Goal: Task Accomplishment & Management: Use online tool/utility

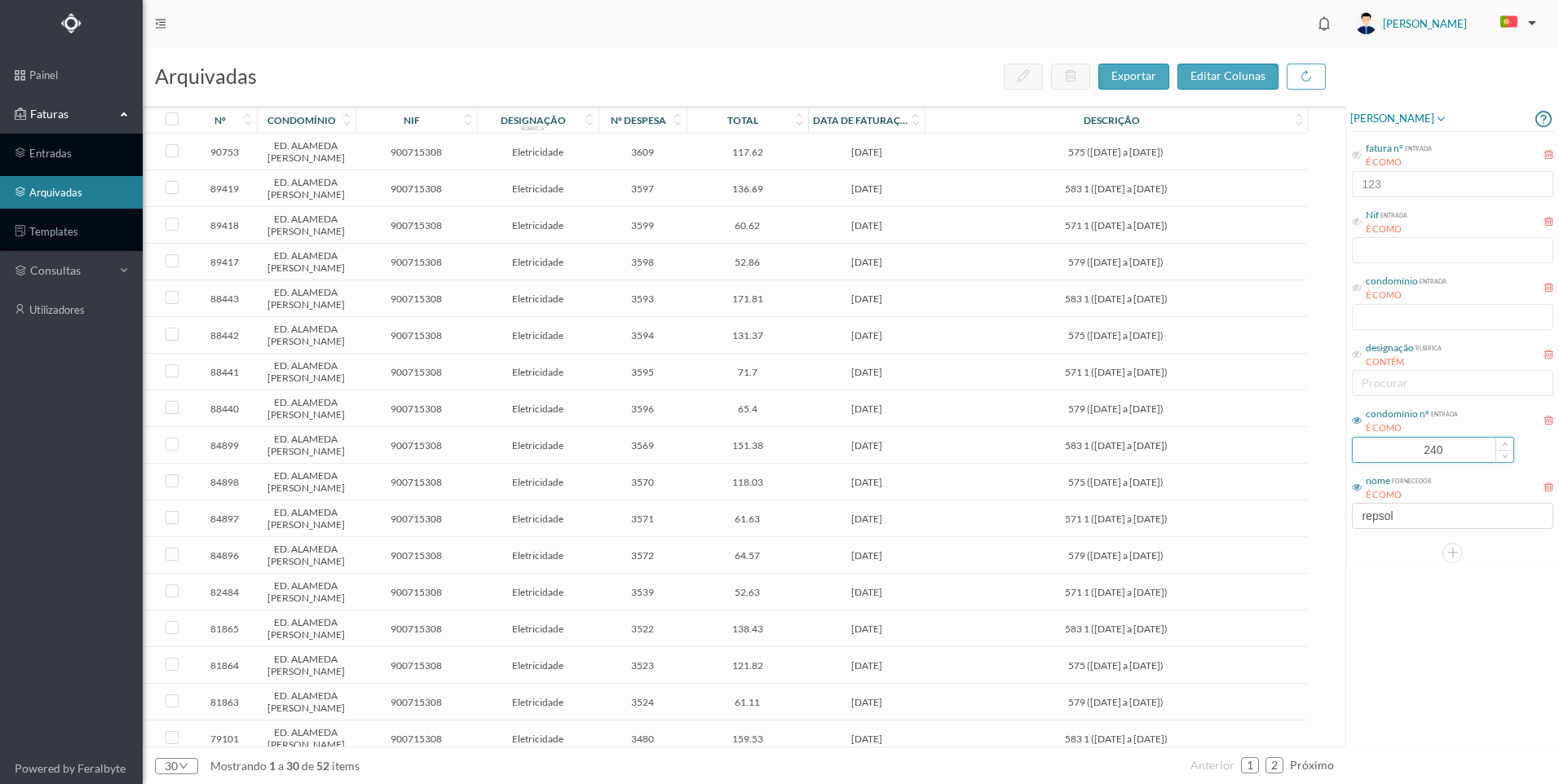
scroll to position [815, 0]
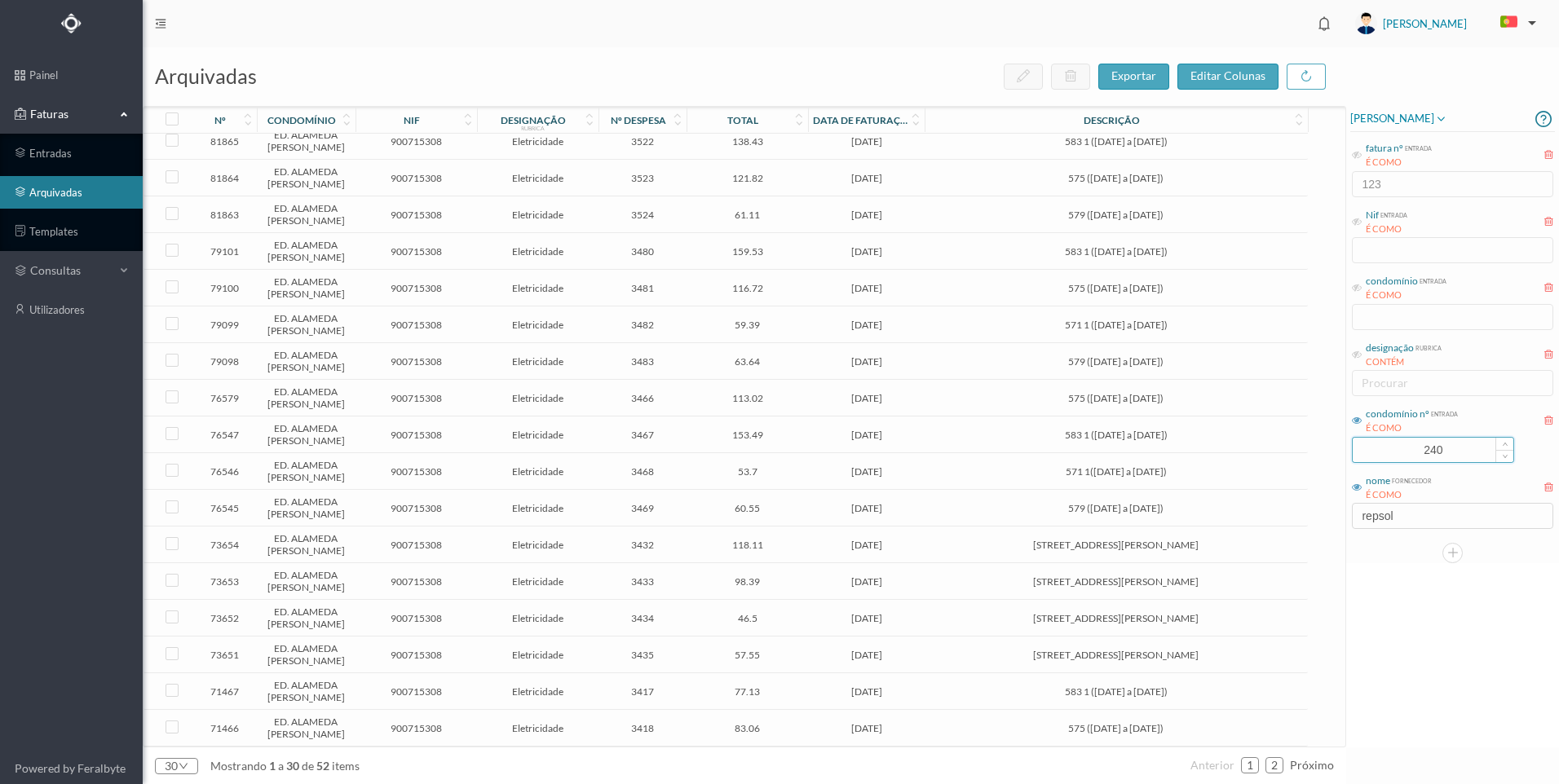
click at [1380, 444] on input "240" at bounding box center [1432, 449] width 161 height 24
drag, startPoint x: 1451, startPoint y: 452, endPoint x: 1397, endPoint y: 445, distance: 54.5
click at [1397, 445] on input "240" at bounding box center [1432, 449] width 161 height 24
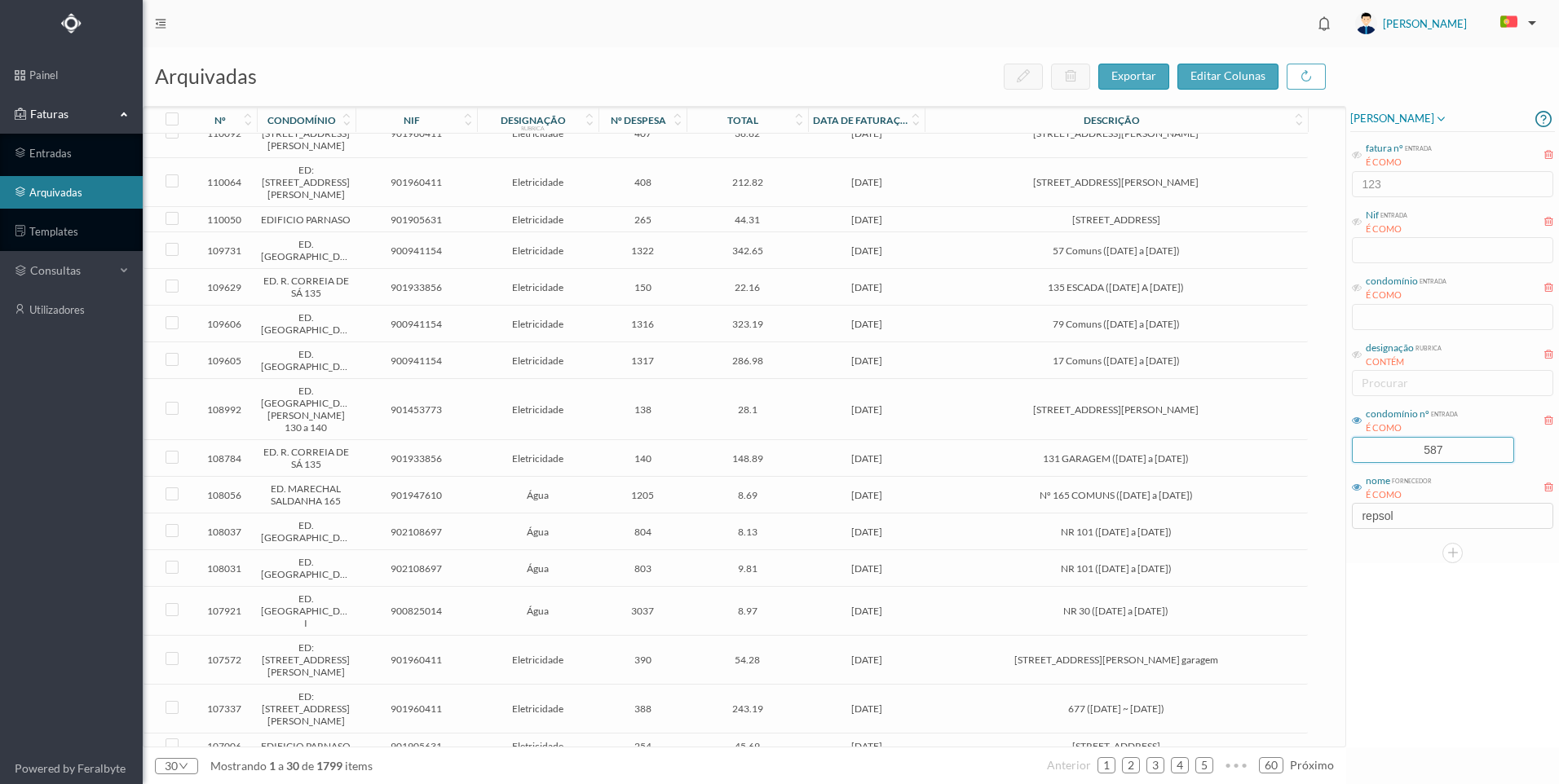
type input "587"
click at [1305, 516] on div "arquivadas exportar editar colunas nº condomínio nif designação rubrica nº desp…" at bounding box center [850, 415] width 1416 height 737
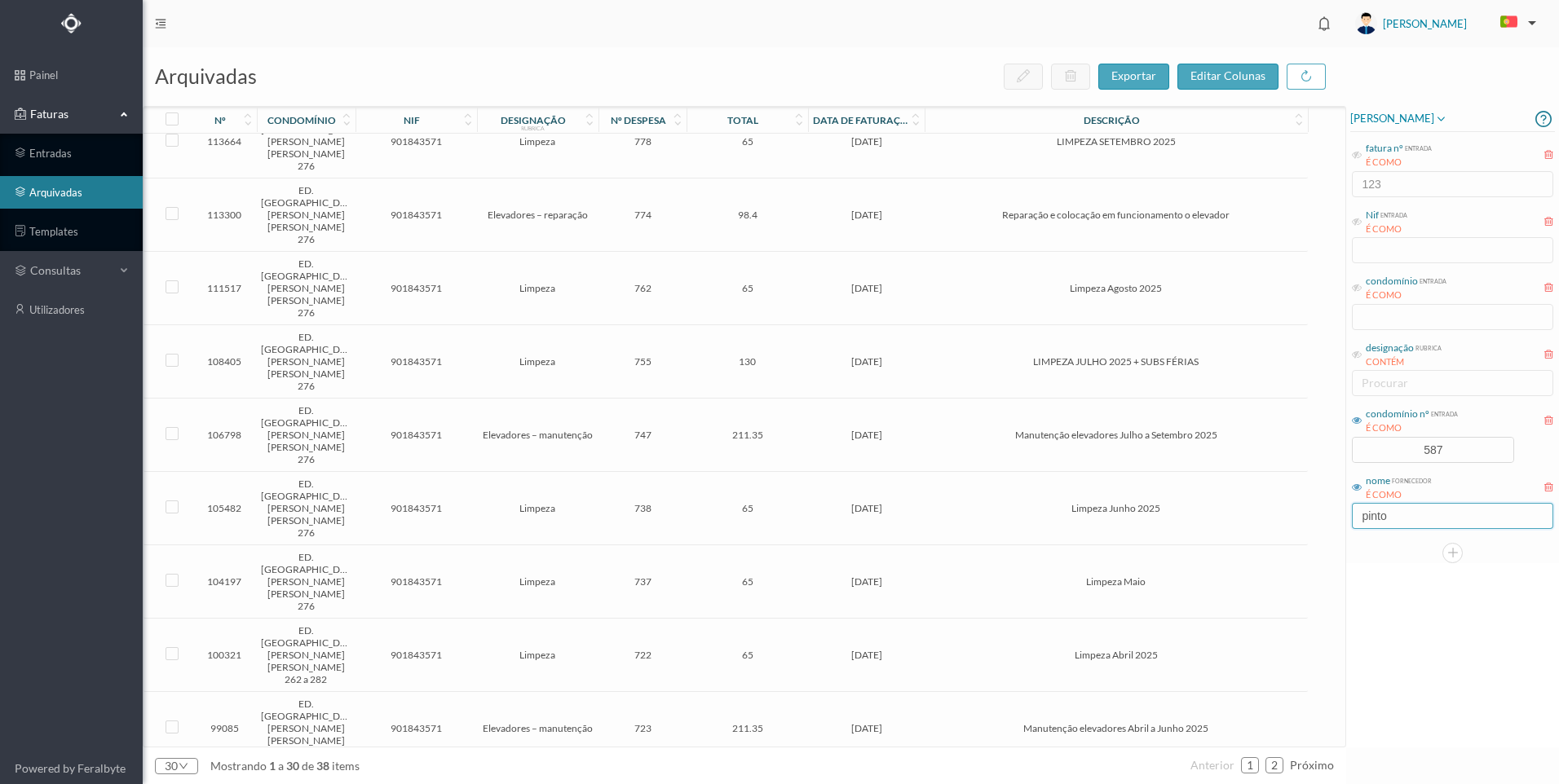
scroll to position [0, 0]
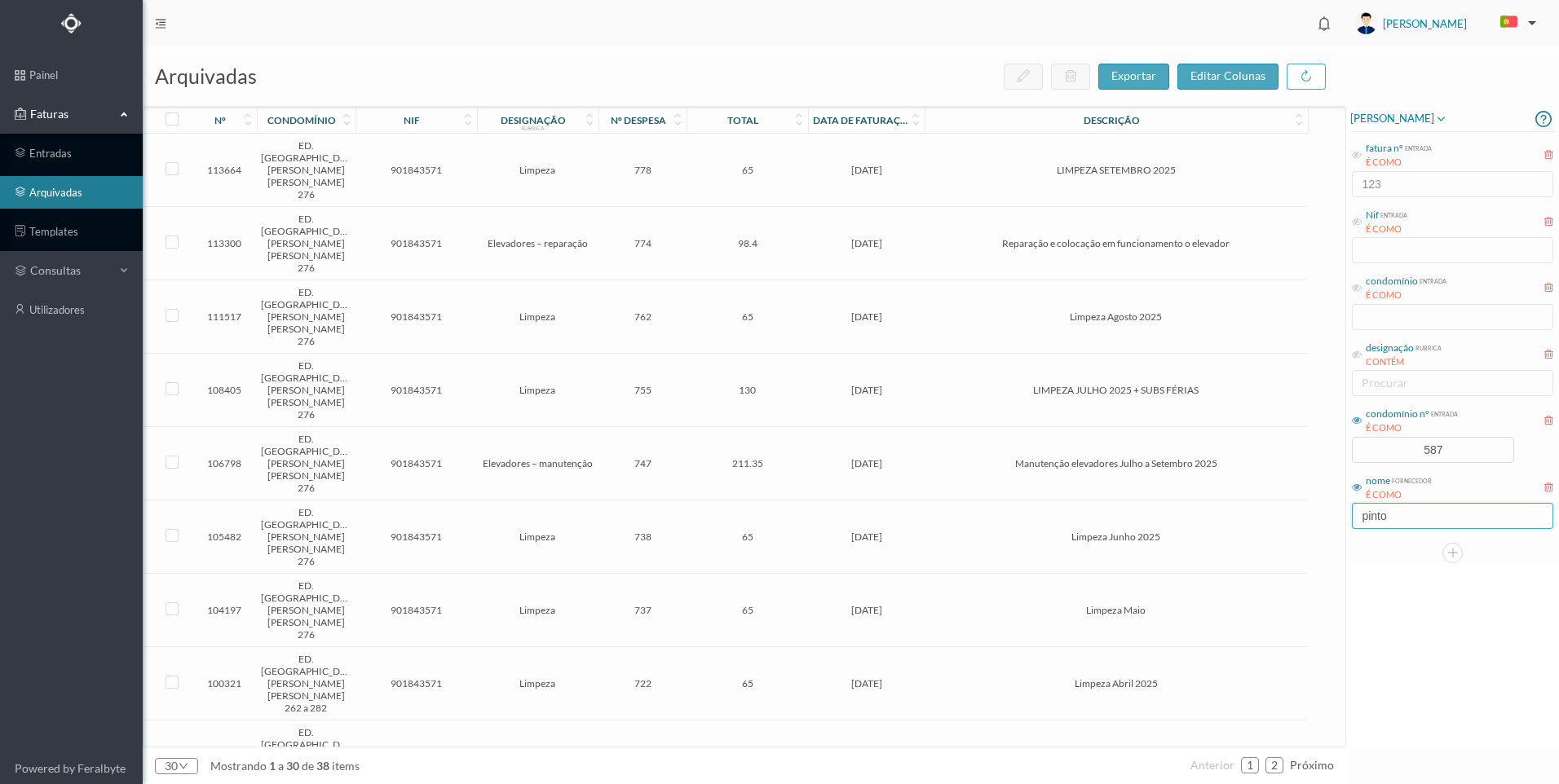
type input "pinto"
click at [803, 207] on td "98.4" at bounding box center [748, 243] width 122 height 73
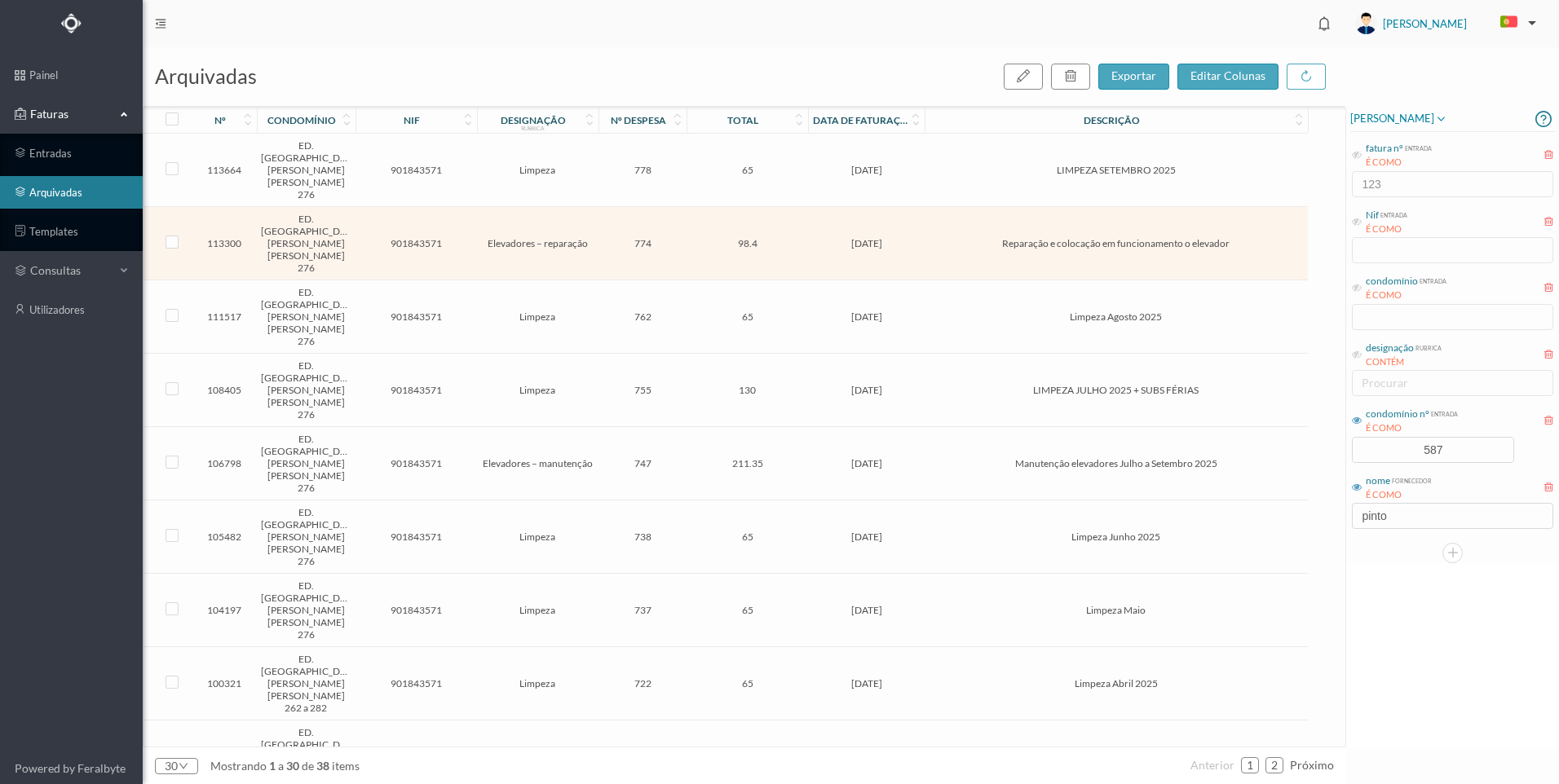
click at [803, 207] on td "98.4" at bounding box center [748, 243] width 122 height 73
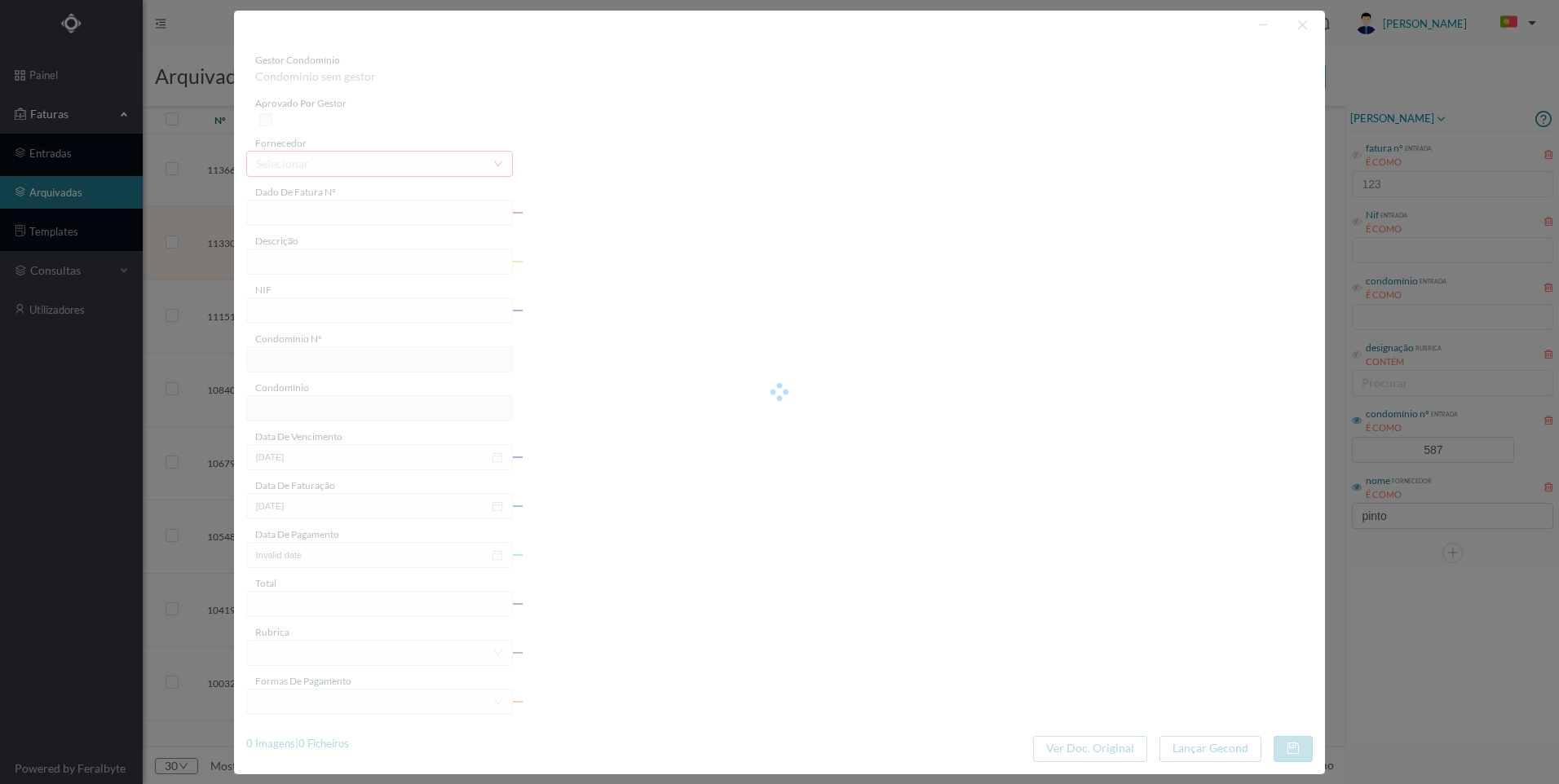
type input "FT FAC.A/51222"
type input "Reparação e colocação em funcionamento o elevador"
type input "901843571"
type input "[DATE]"
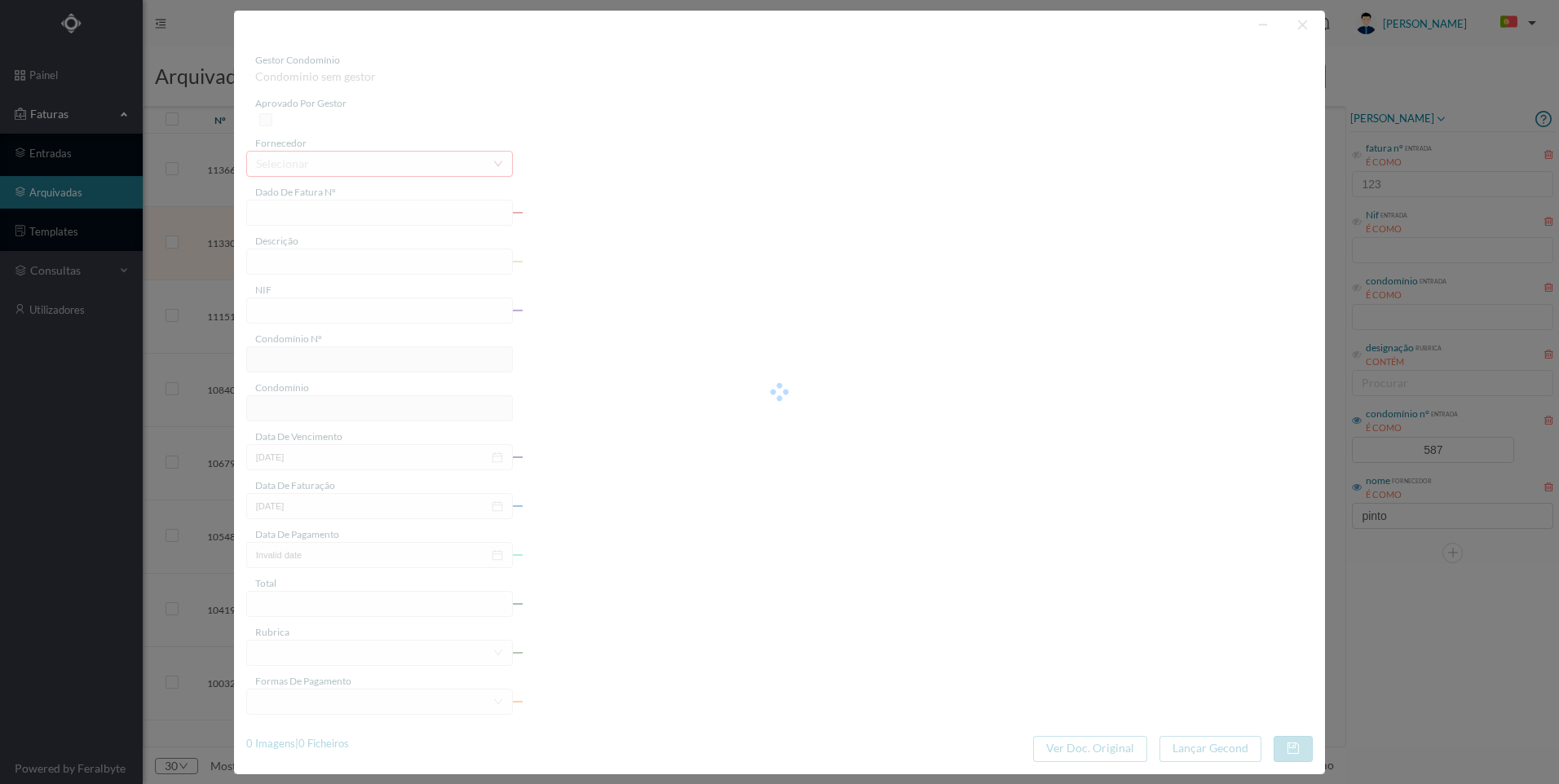
type input "98.40"
type input "587"
type input "ED. [GEOGRAPHIC_DATA][PERSON_NAME] [PERSON_NAME] 276"
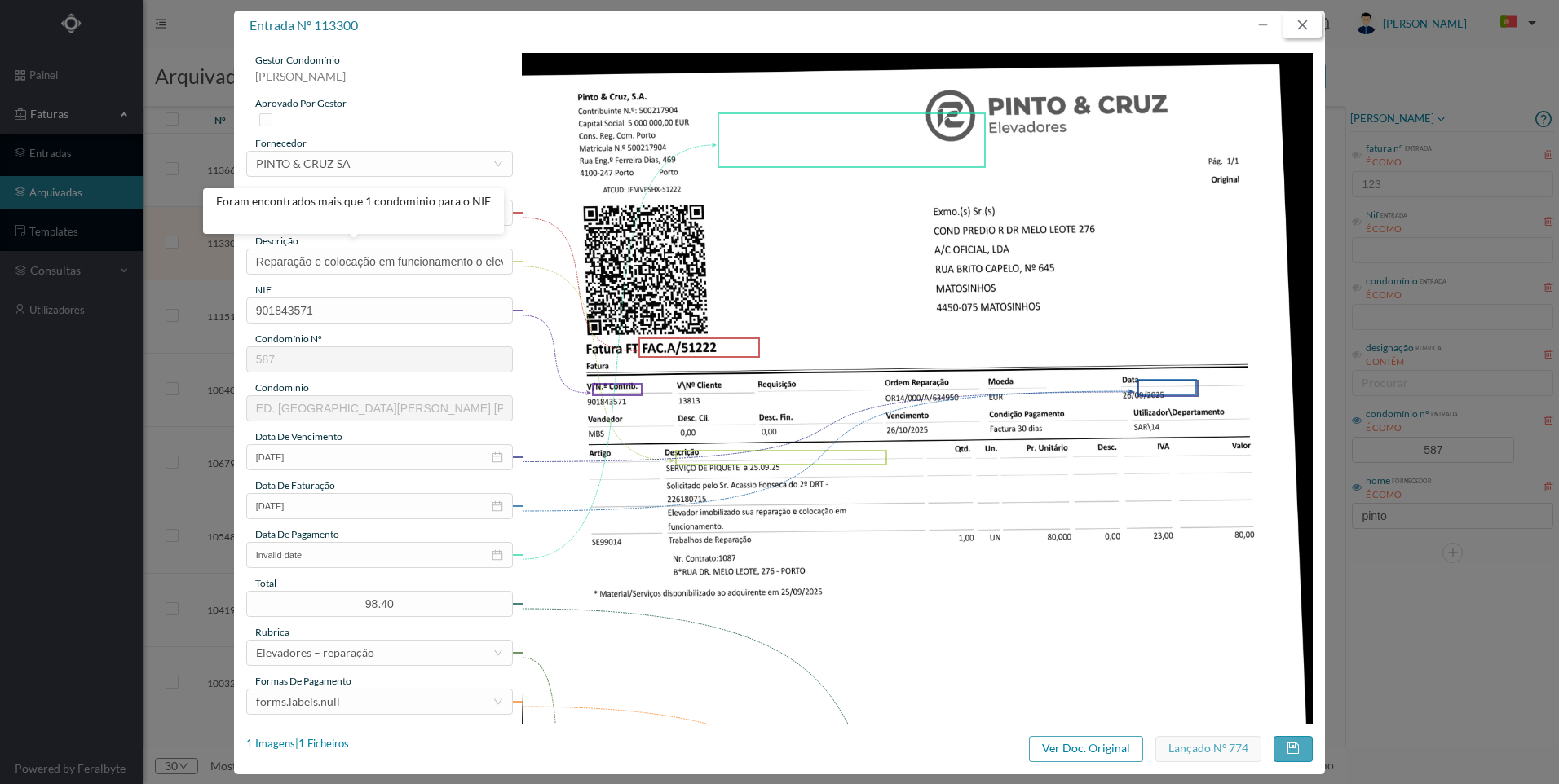
click at [1304, 29] on button "button" at bounding box center [1301, 25] width 39 height 26
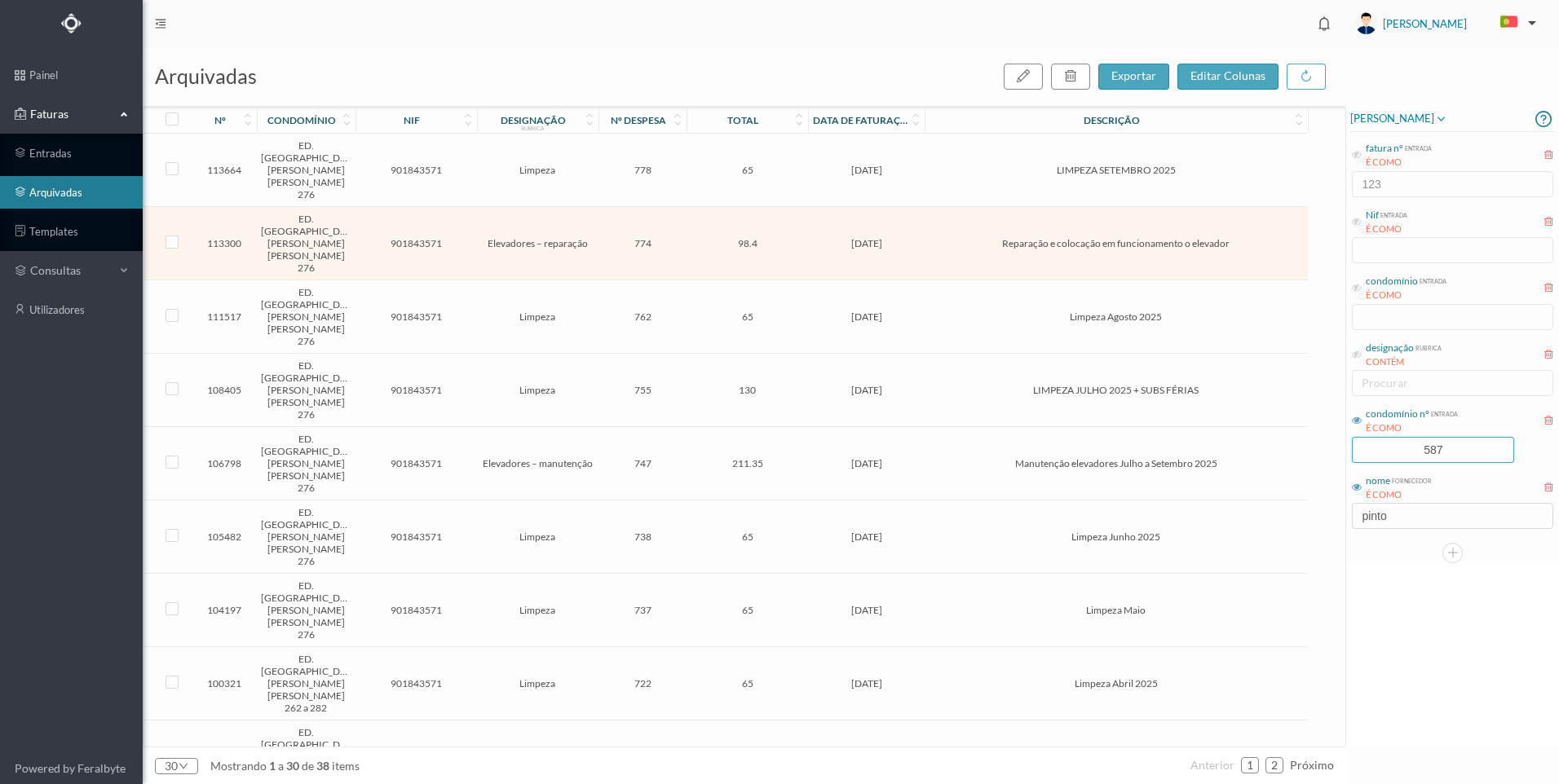
click at [1327, 437] on div "arquivadas exportar editar colunas nº condomínio nif designação rubrica nº desp…" at bounding box center [850, 415] width 1416 height 737
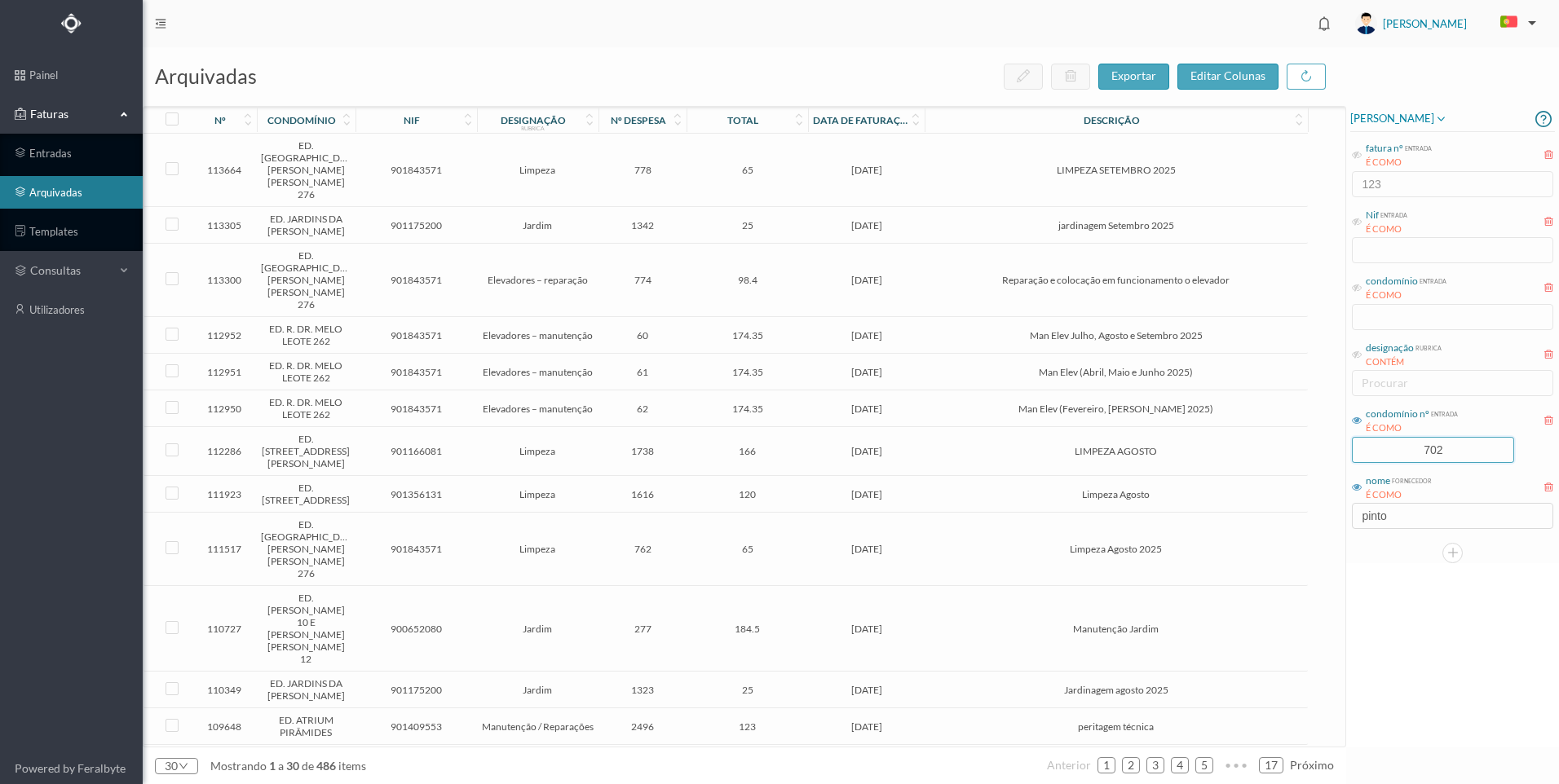
type input "702"
click at [1315, 601] on div "nº condomínio nif designação rubrica nº despesa total data de faturação descriç…" at bounding box center [745, 426] width 1202 height 639
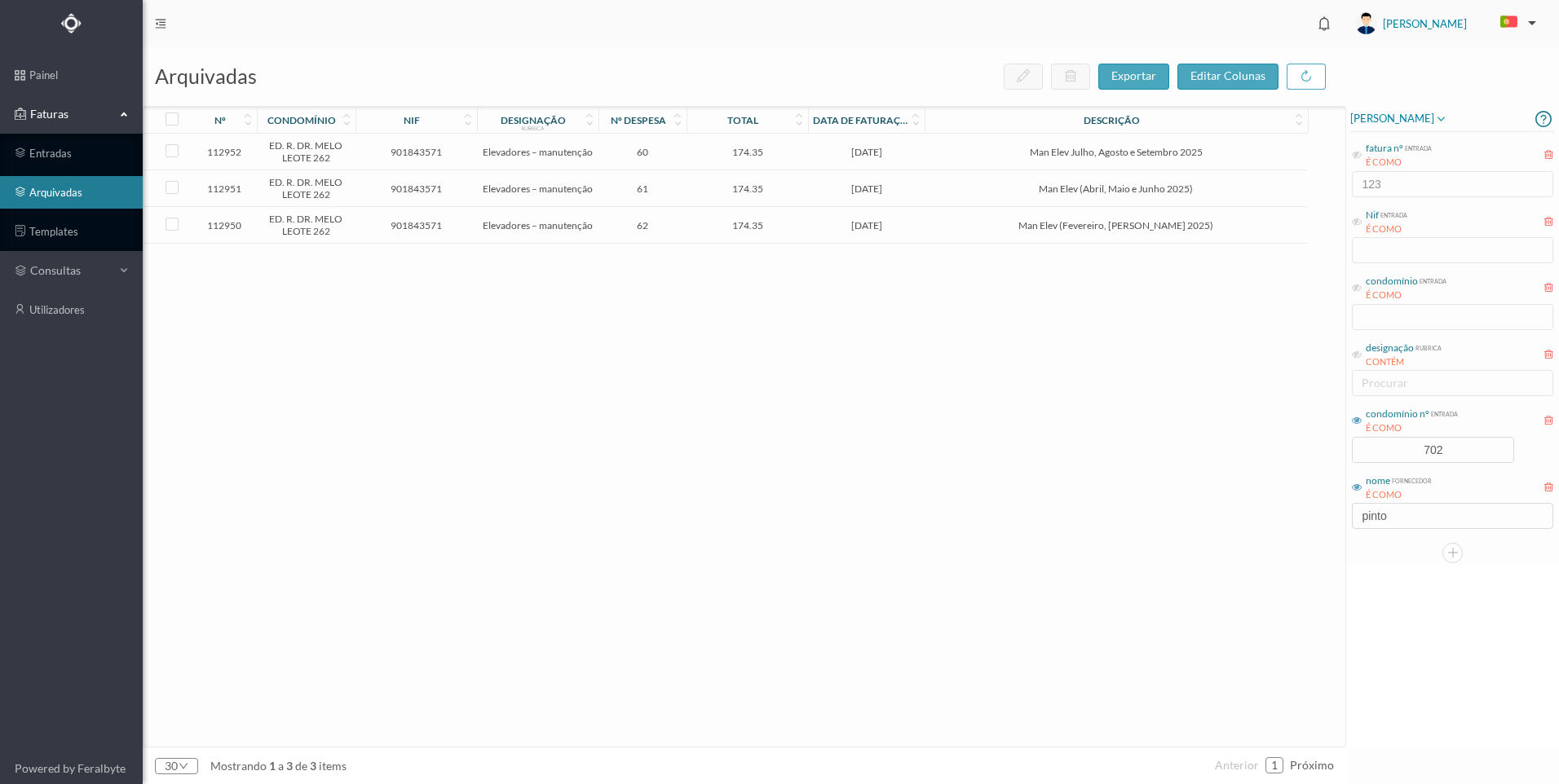
click at [915, 234] on td "[DATE]" at bounding box center [866, 225] width 117 height 37
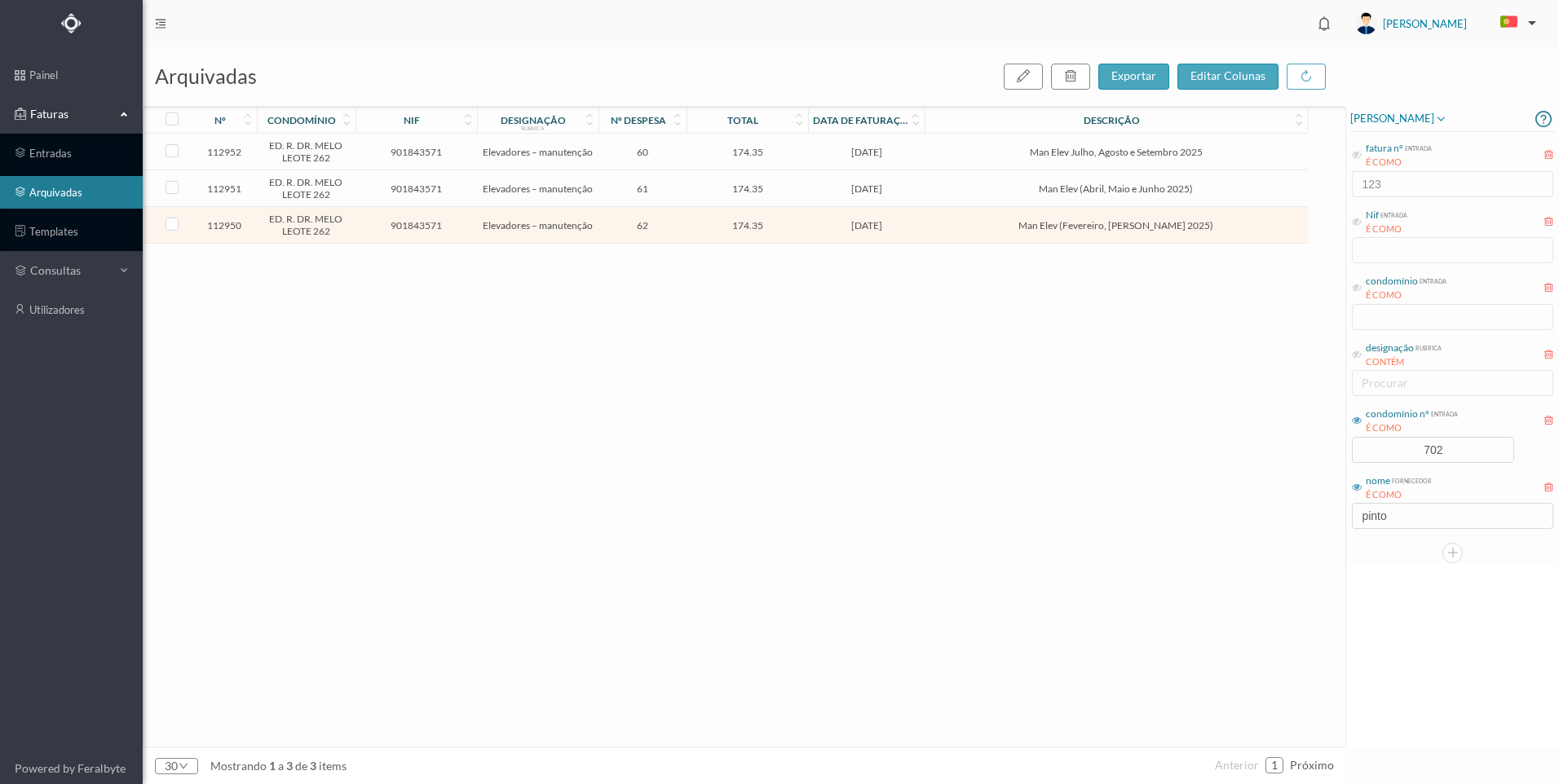
click at [915, 234] on td "[DATE]" at bounding box center [866, 225] width 117 height 37
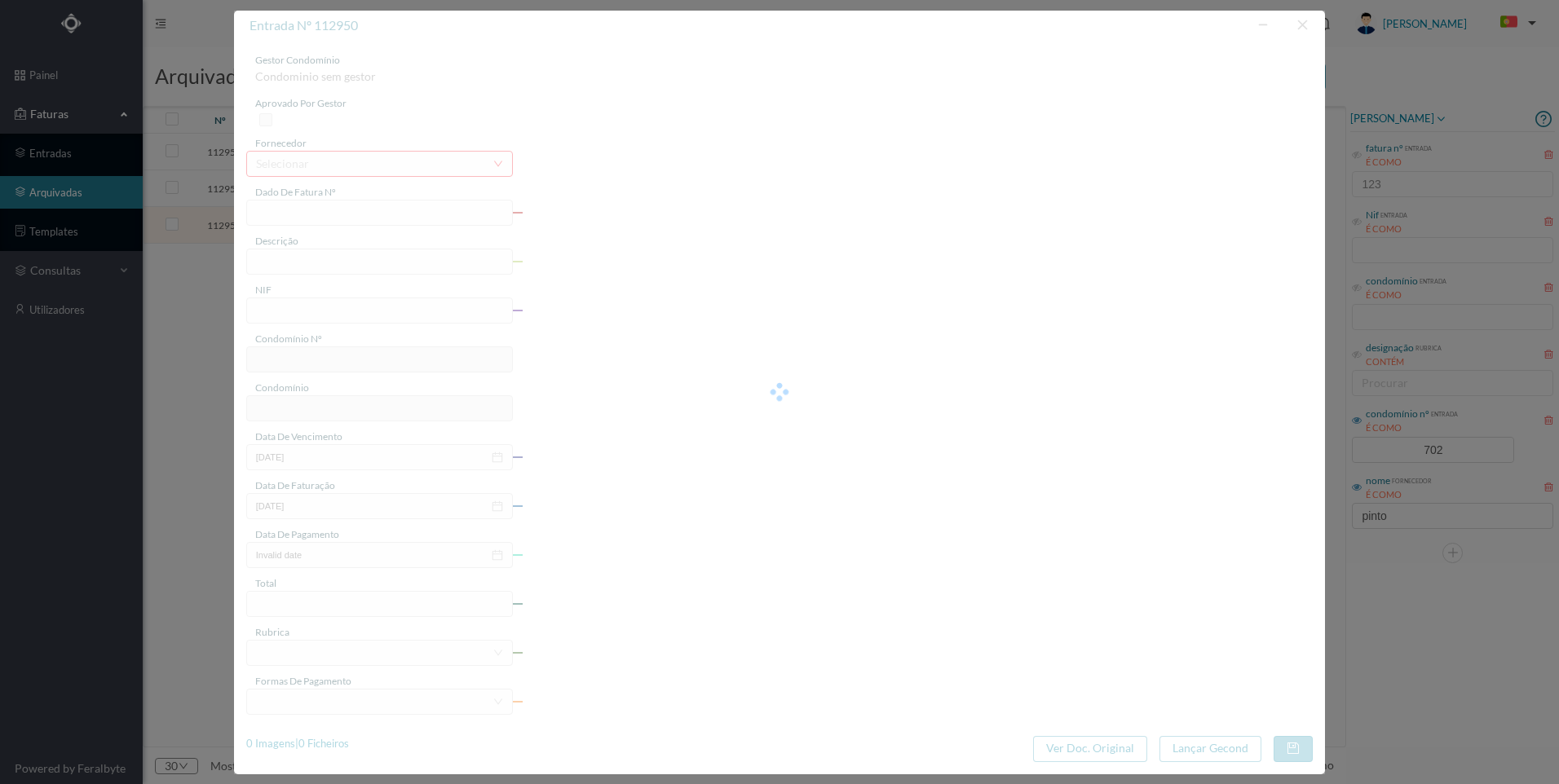
type input "FT FAM.A/247344"
type input "Man Elev (Fevereiro, [PERSON_NAME] 2025)"
type input "901843571"
type input "[DATE]"
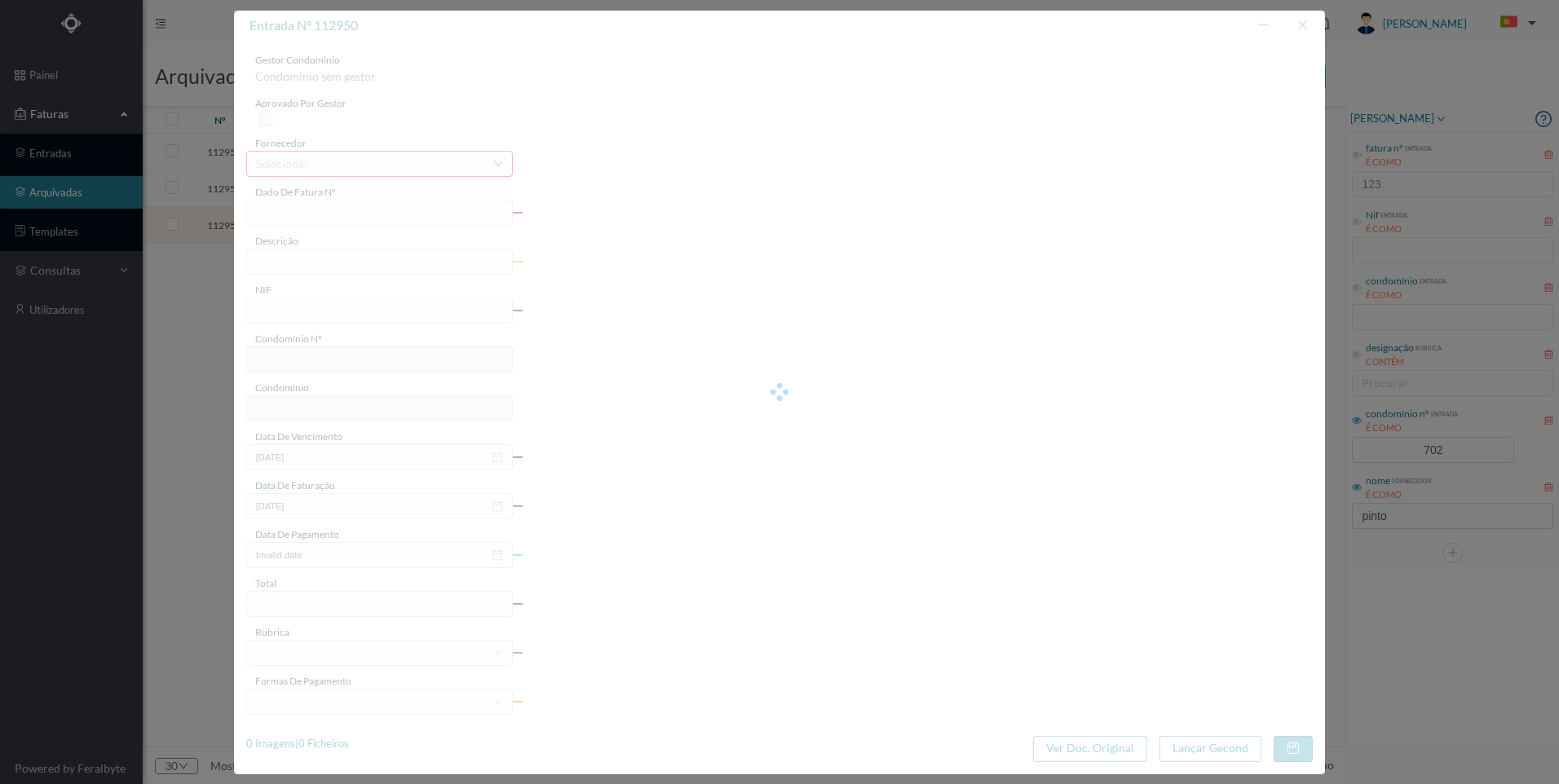
type input "174.35"
type input "702"
type input "ED. R. DR. MELO LEOTE 262"
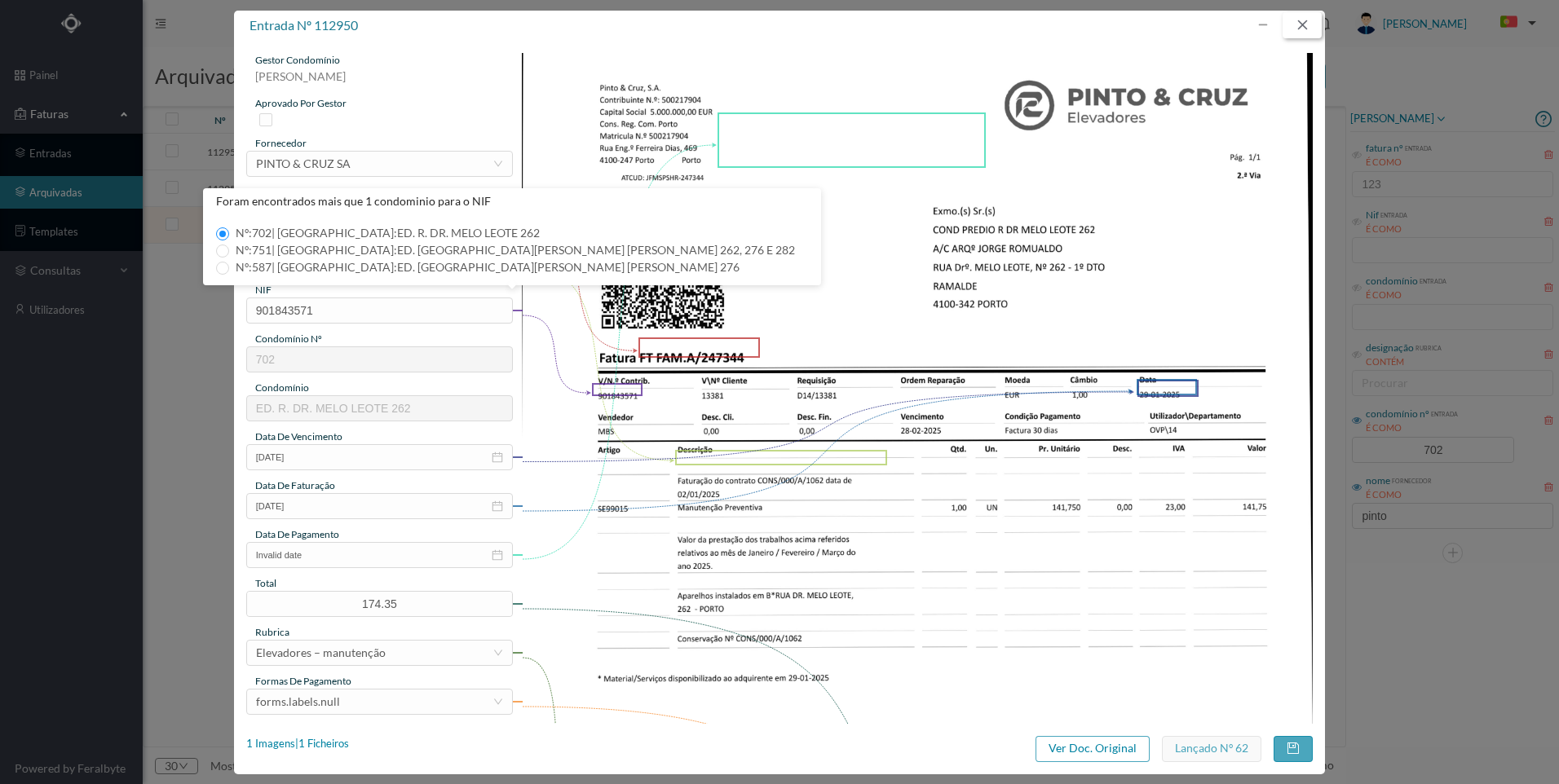
click at [1301, 29] on button "button" at bounding box center [1301, 25] width 39 height 26
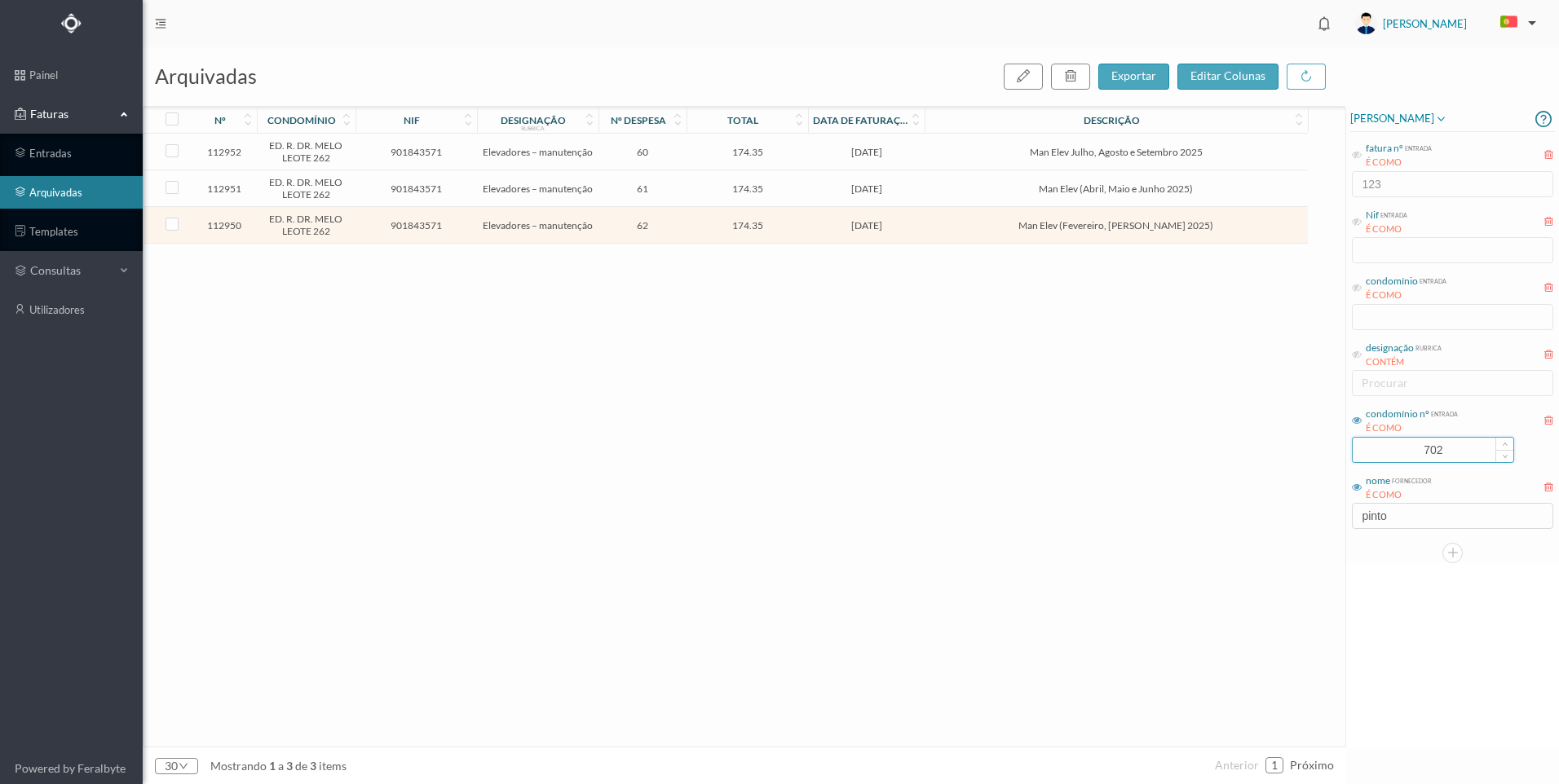
drag, startPoint x: 1464, startPoint y: 458, endPoint x: 1457, endPoint y: 452, distance: 9.2
click at [1457, 452] on input "702" at bounding box center [1432, 449] width 161 height 24
drag, startPoint x: 1405, startPoint y: 448, endPoint x: 1381, endPoint y: 440, distance: 25.3
click at [1381, 440] on input "702" at bounding box center [1432, 449] width 161 height 24
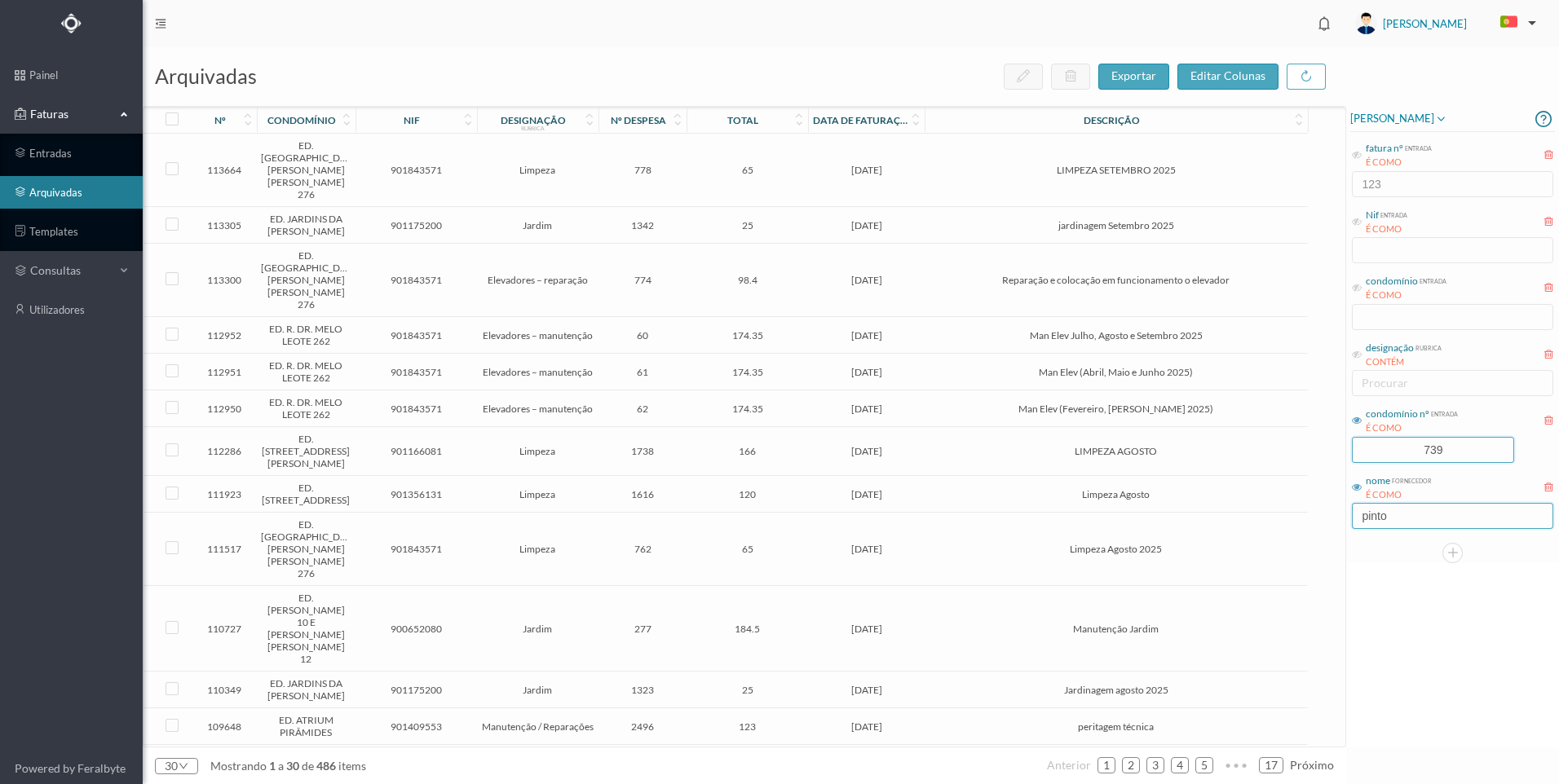
type input "739"
drag, startPoint x: 1406, startPoint y: 514, endPoint x: 1329, endPoint y: 515, distance: 77.0
click at [1329, 515] on div "arquivadas exportar editar colunas nº condomínio nif designação rubrica nº desp…" at bounding box center [850, 415] width 1416 height 737
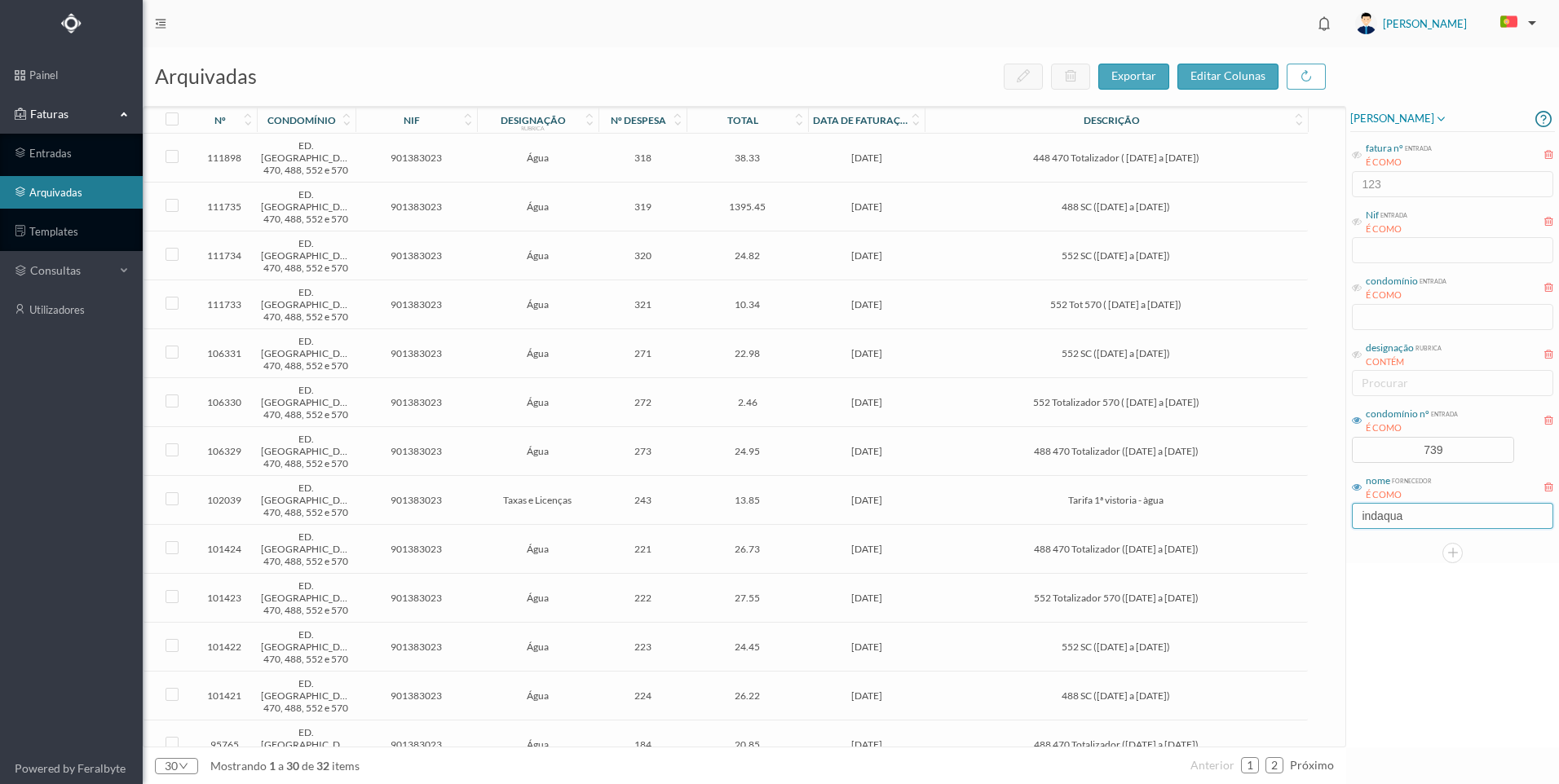
type input "indaqua"
